Goal: Transaction & Acquisition: Purchase product/service

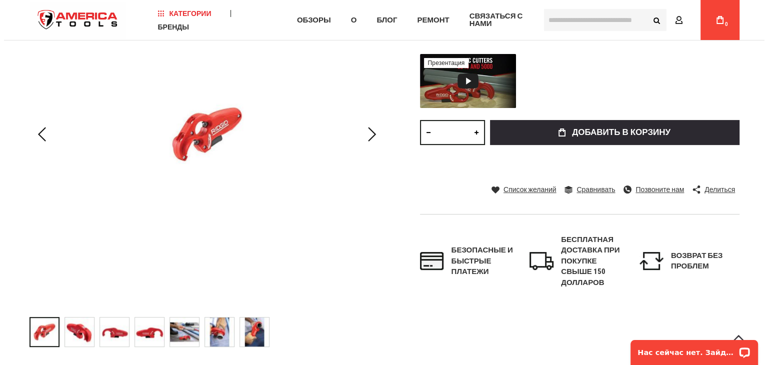
scroll to position [228, 0]
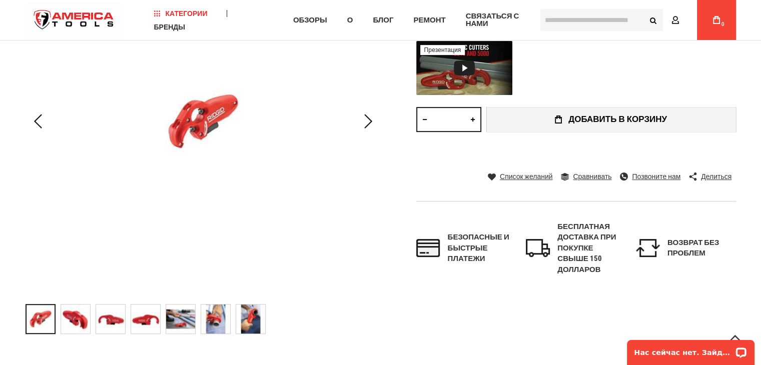
click at [533, 115] on button "добавить в корзину" at bounding box center [611, 119] width 250 height 25
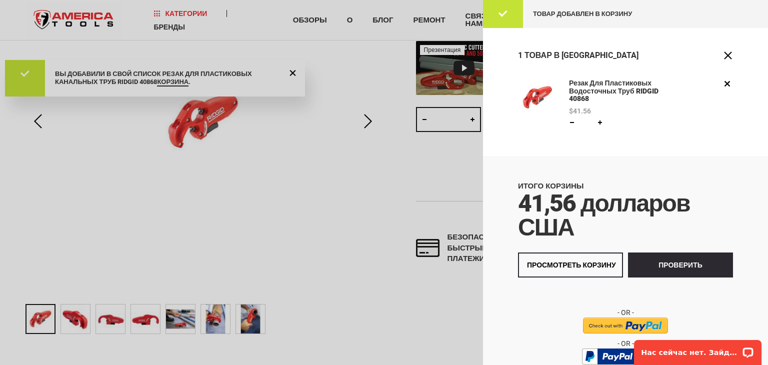
scroll to position [0, 0]
click at [722, 86] on link "Удалять" at bounding box center [728, 84] width 12 height 12
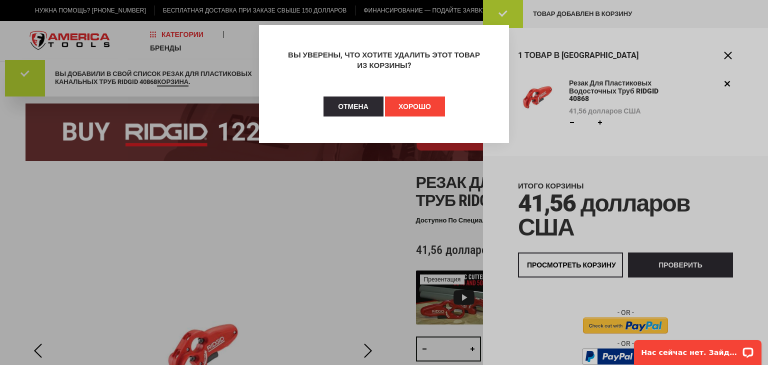
click at [399, 107] on font "ХОРОШО" at bounding box center [415, 107] width 33 height 8
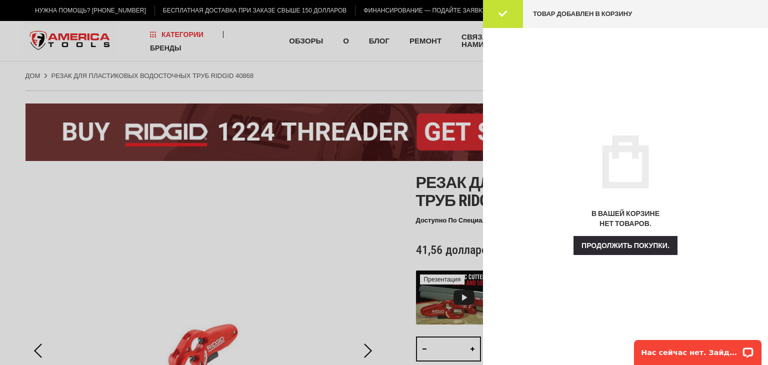
click at [364, 194] on div at bounding box center [384, 182] width 768 height 365
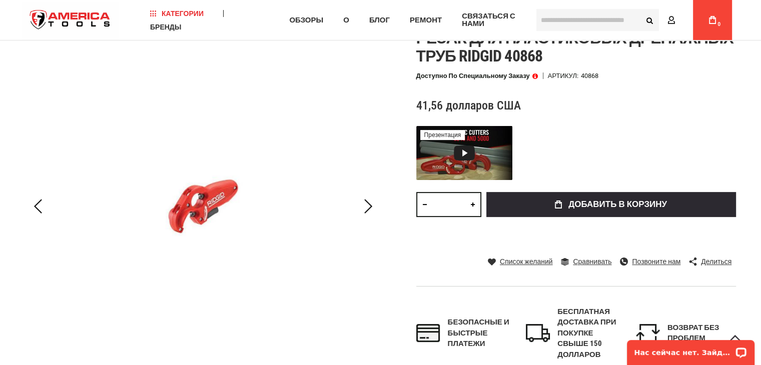
scroll to position [150, 0]
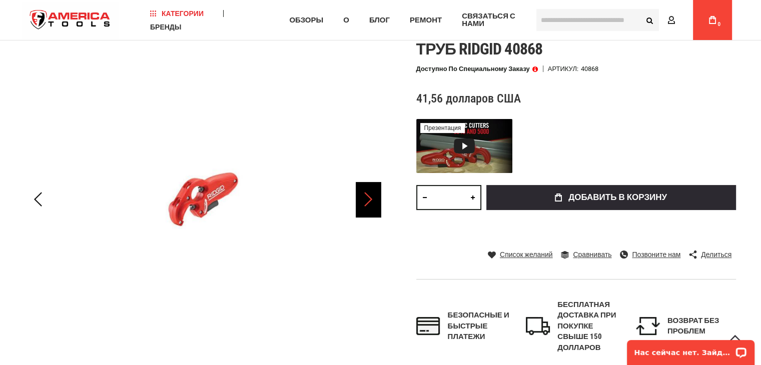
click at [371, 192] on div "Следующий" at bounding box center [368, 199] width 25 height 35
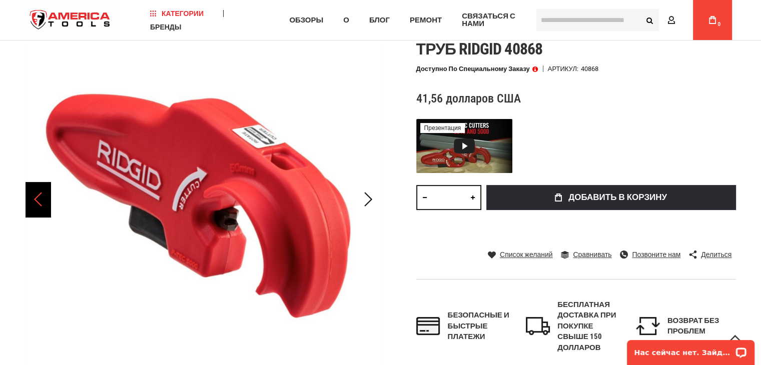
drag, startPoint x: 33, startPoint y: 201, endPoint x: 39, endPoint y: 199, distance: 6.3
click at [33, 200] on div "Предыдущий" at bounding box center [38, 199] width 25 height 35
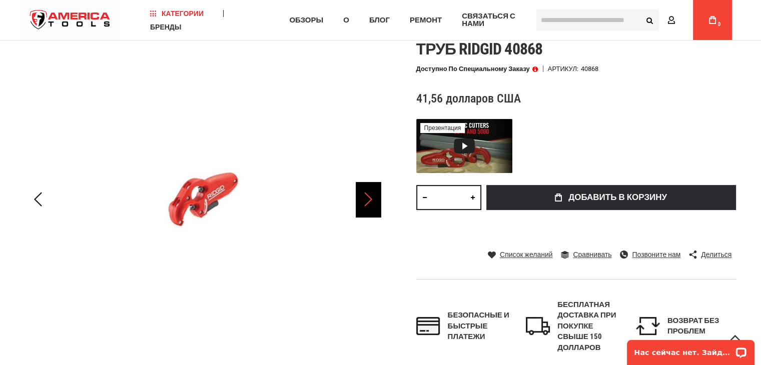
click at [364, 201] on div "Следующий" at bounding box center [368, 199] width 25 height 35
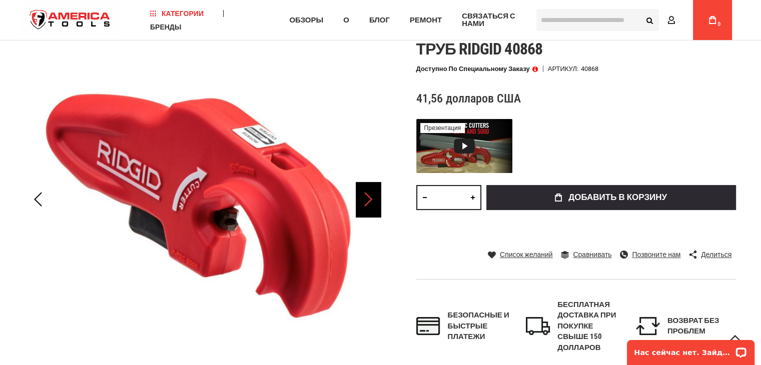
click at [366, 195] on div "Следующий" at bounding box center [368, 199] width 25 height 35
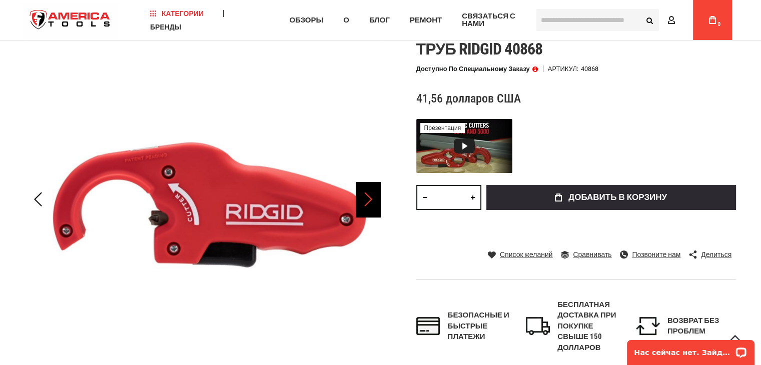
click at [367, 195] on div "Следующий" at bounding box center [368, 199] width 25 height 35
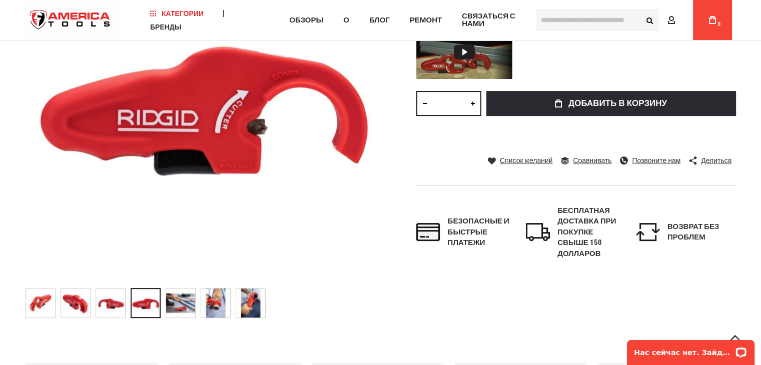
scroll to position [250, 0]
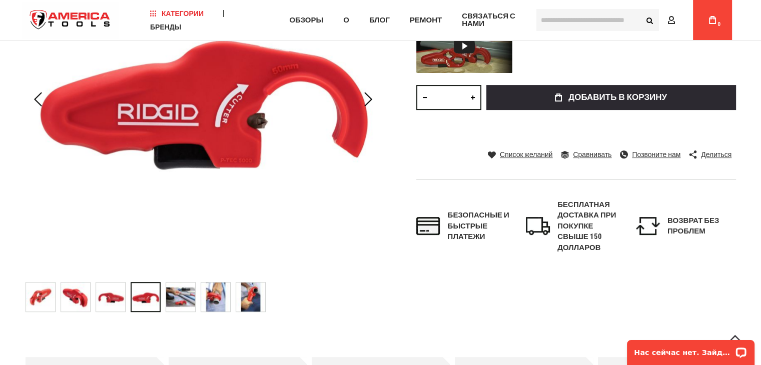
click at [222, 301] on img "Резак для пластиковых водосточных труб RIDGID 40868" at bounding box center [215, 297] width 29 height 29
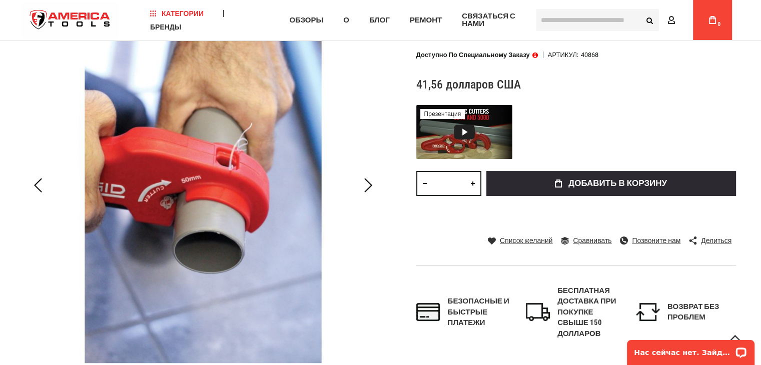
scroll to position [150, 0]
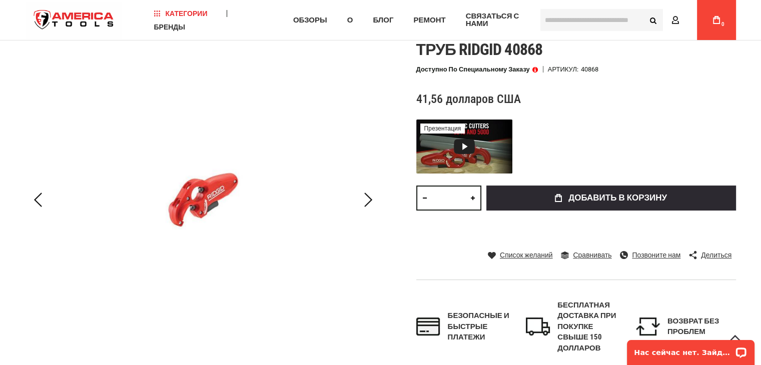
scroll to position [150, 0]
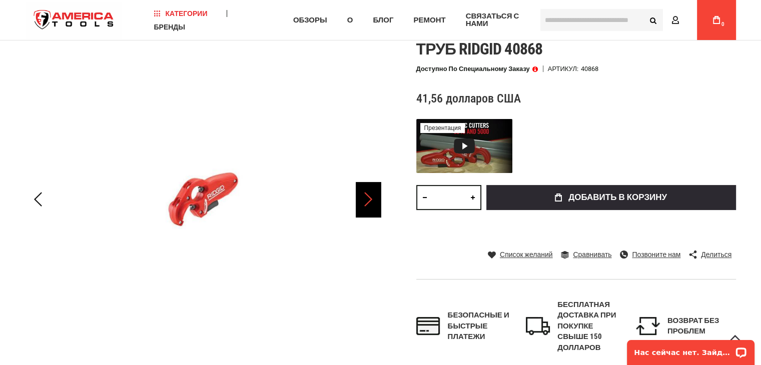
click at [364, 203] on div "Следующий" at bounding box center [368, 199] width 25 height 35
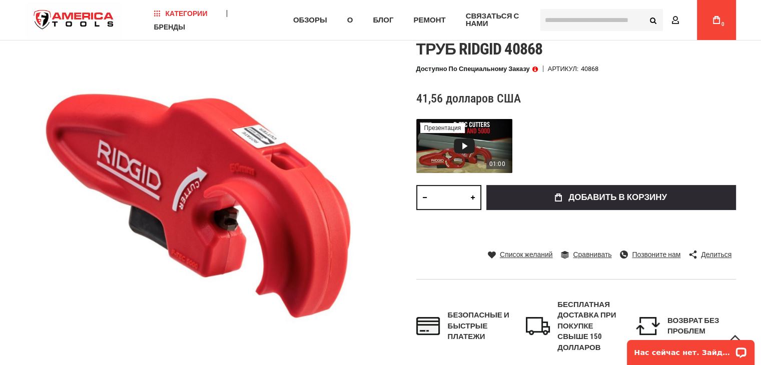
click at [465, 144] on div "Видео 1: Резаки для пластика RIDGID P-TEC 3240 и 5000" at bounding box center [464, 146] width 21 height 15
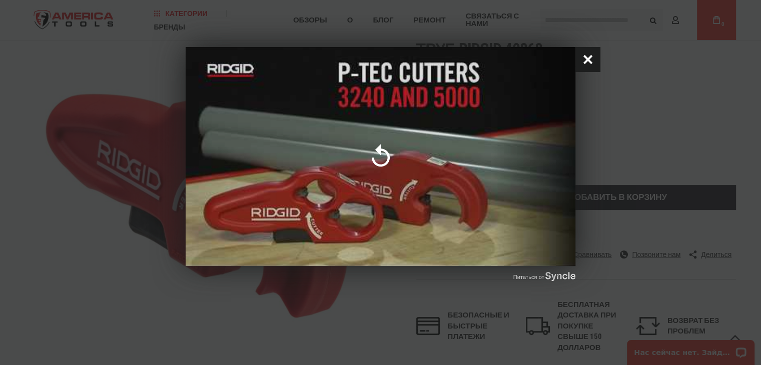
click at [591, 60] on button "Закрыть всплывающее окно" at bounding box center [587, 59] width 25 height 25
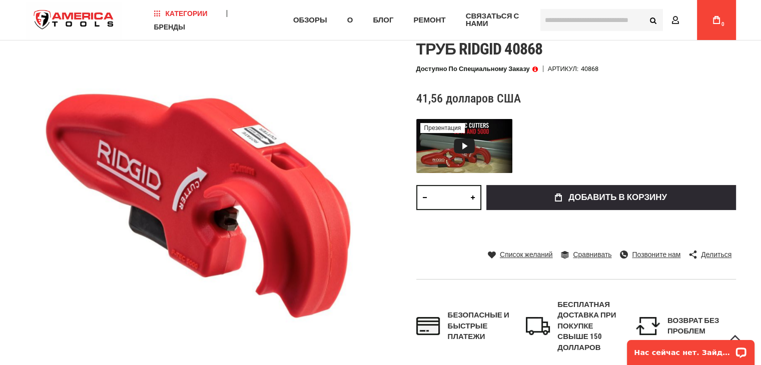
click at [534, 69] on span at bounding box center [535, 69] width 6 height 7
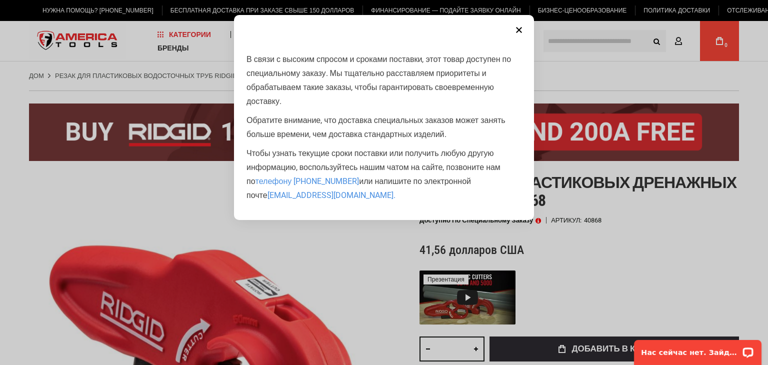
click at [520, 27] on button "Закрывать" at bounding box center [519, 30] width 20 height 20
